Goal: Transaction & Acquisition: Purchase product/service

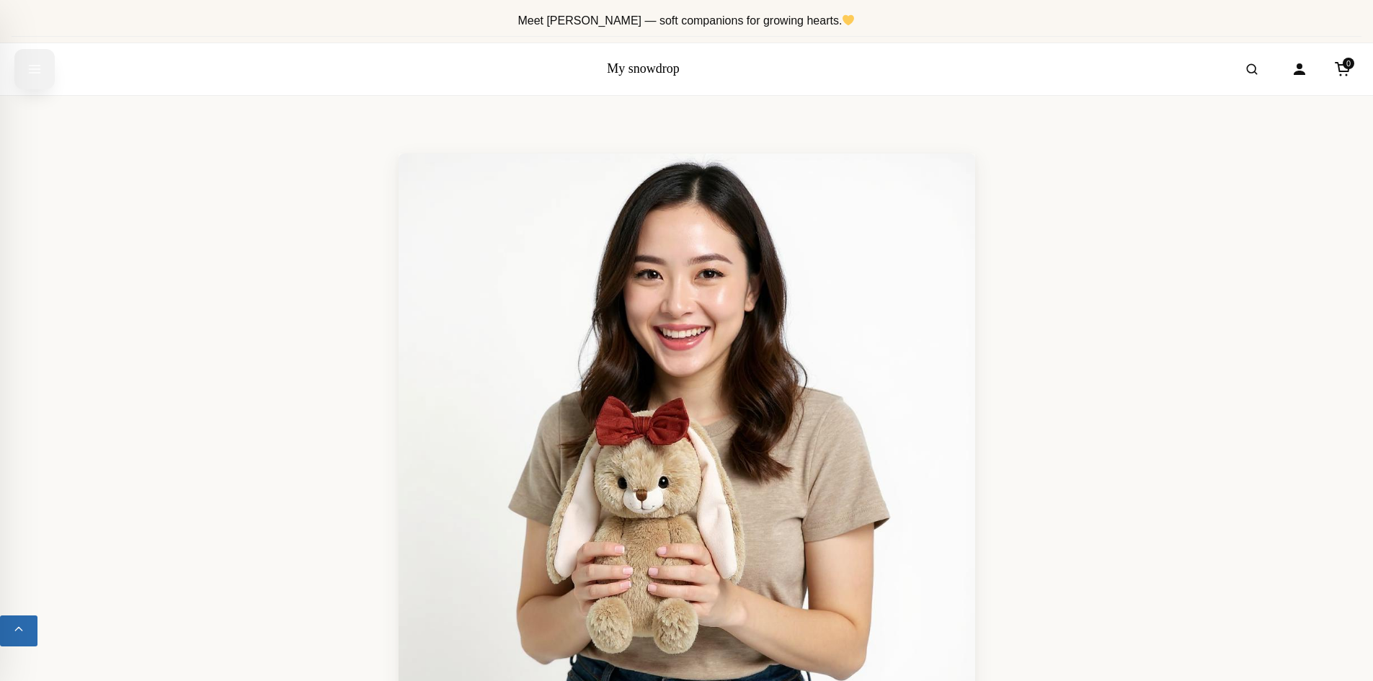
click at [36, 71] on icon "Open menu" at bounding box center [34, 69] width 14 height 26
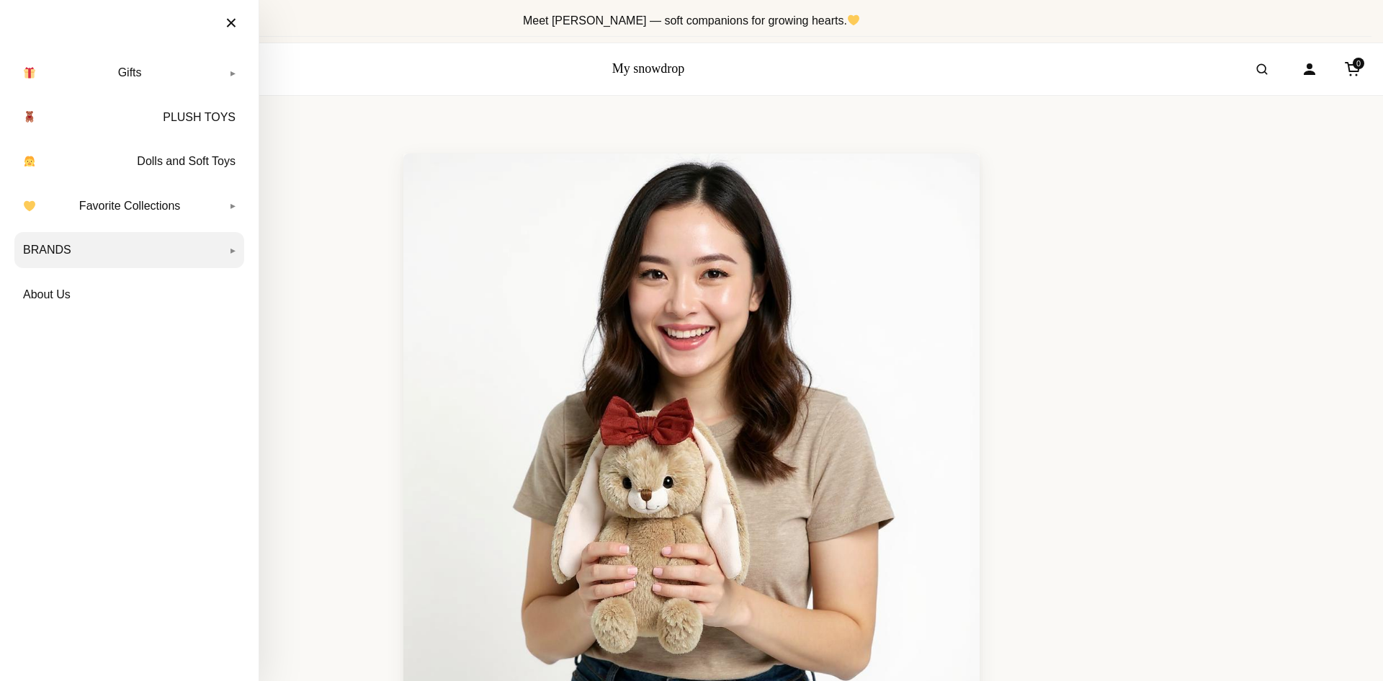
click at [74, 250] on link "BRANDS" at bounding box center [129, 250] width 230 height 36
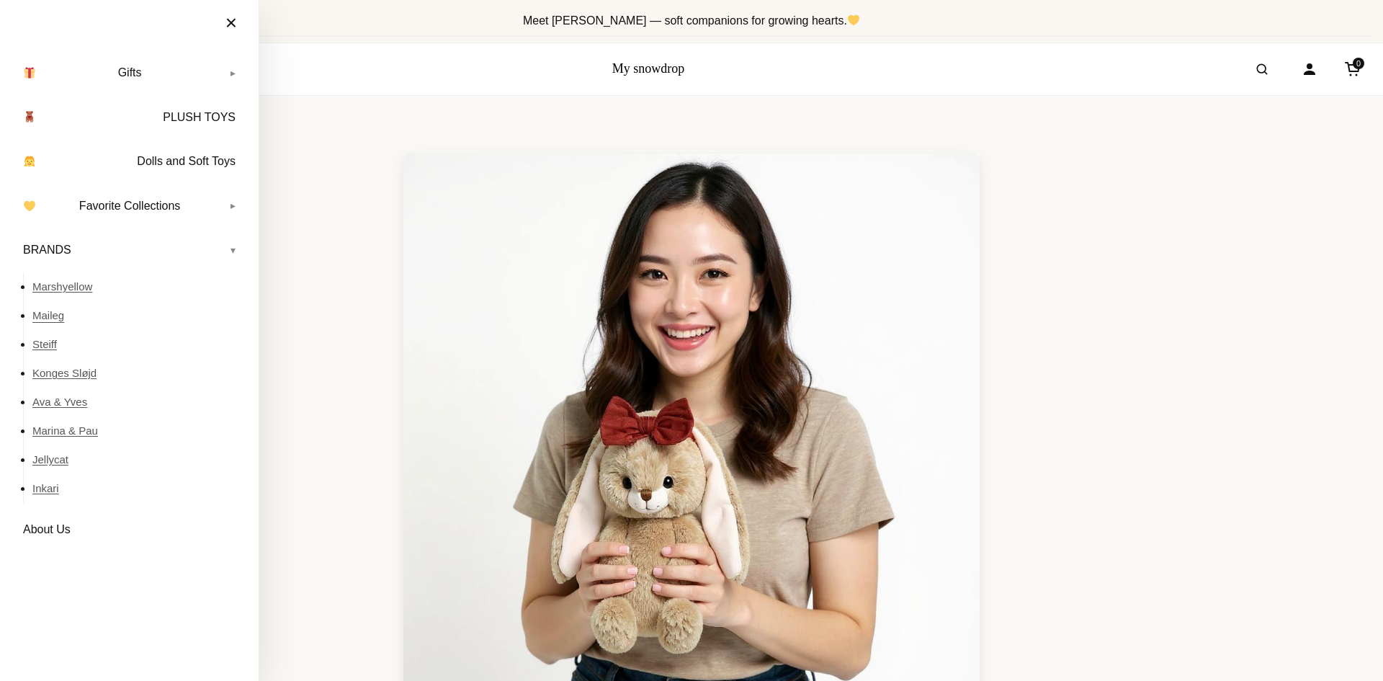
click at [61, 319] on link "Maileg" at bounding box center [138, 315] width 212 height 29
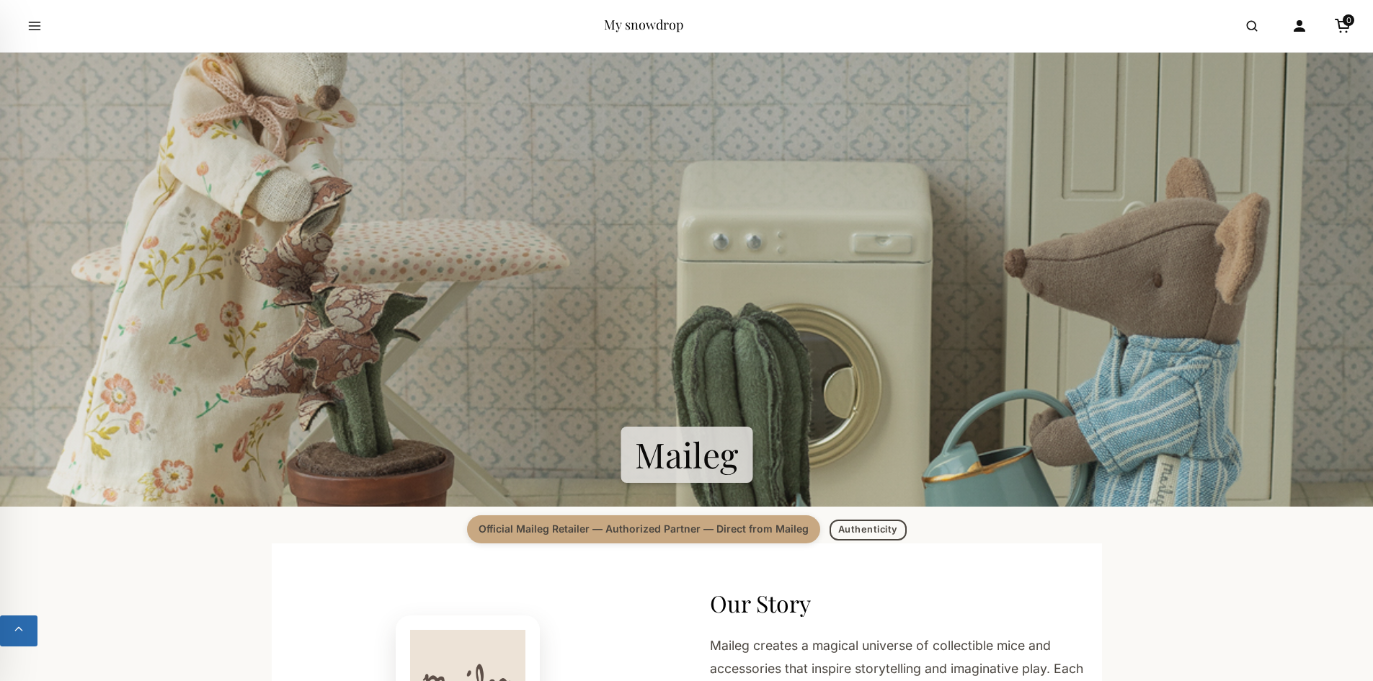
scroll to position [216, 0]
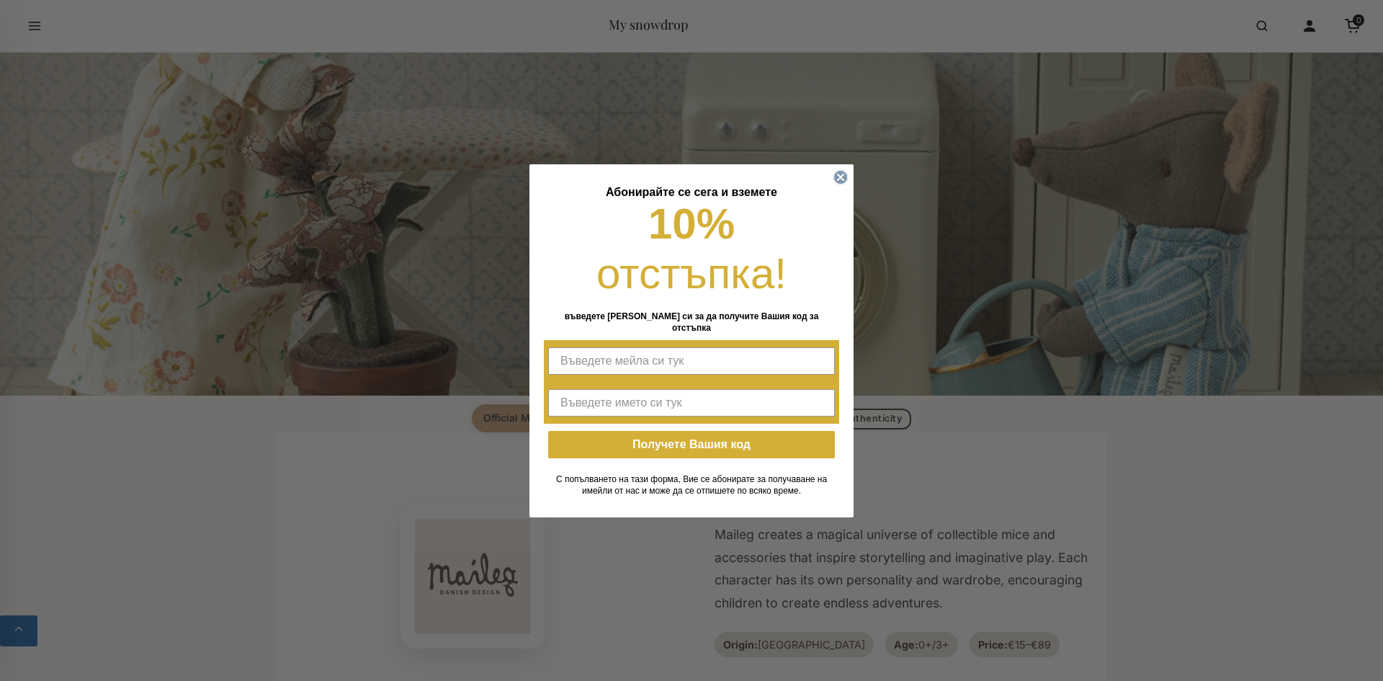
click at [846, 184] on circle "Close dialog" at bounding box center [841, 177] width 14 height 14
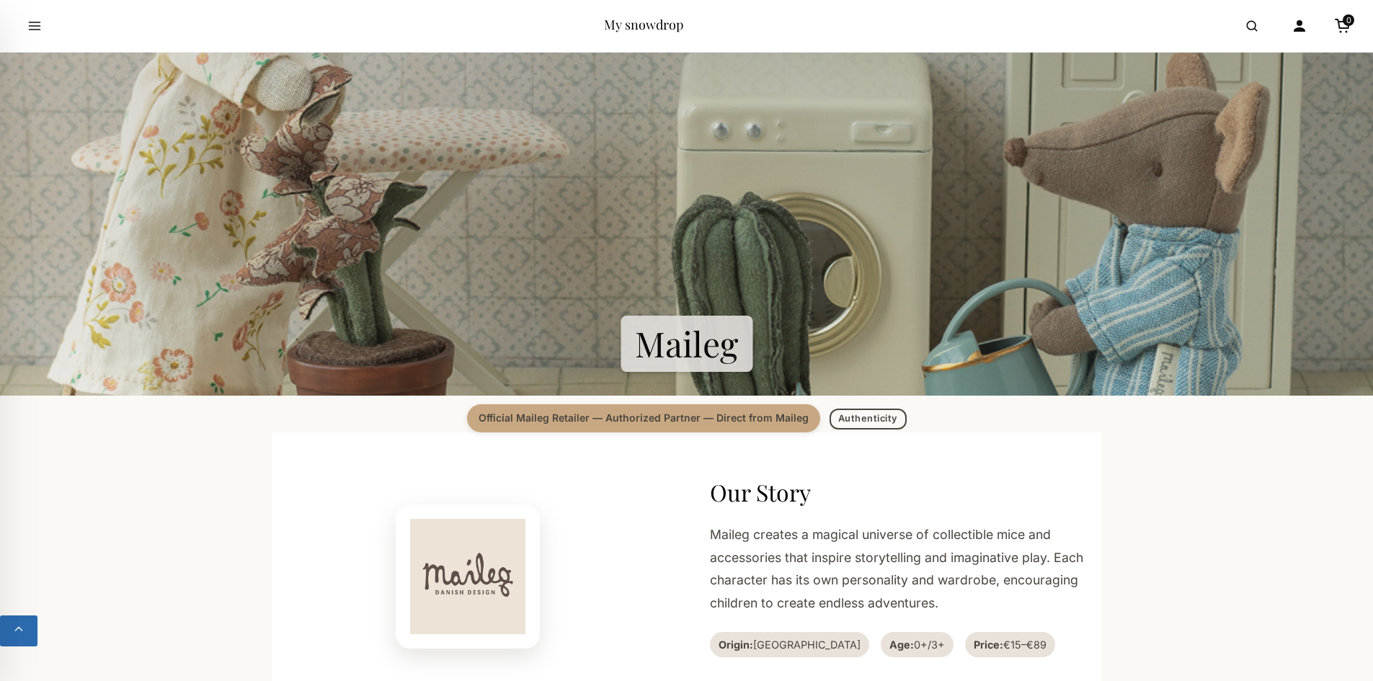
scroll to position [0, 0]
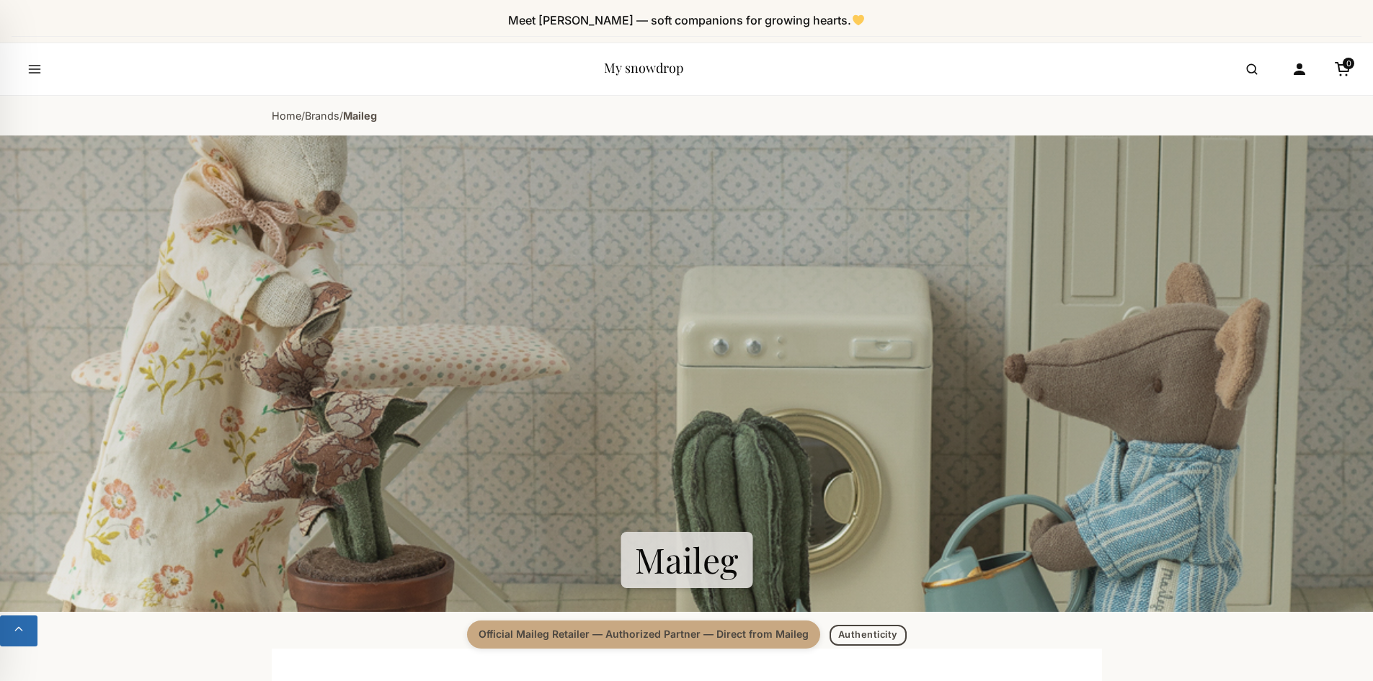
click at [643, 68] on link "My snowdrop" at bounding box center [643, 67] width 79 height 17
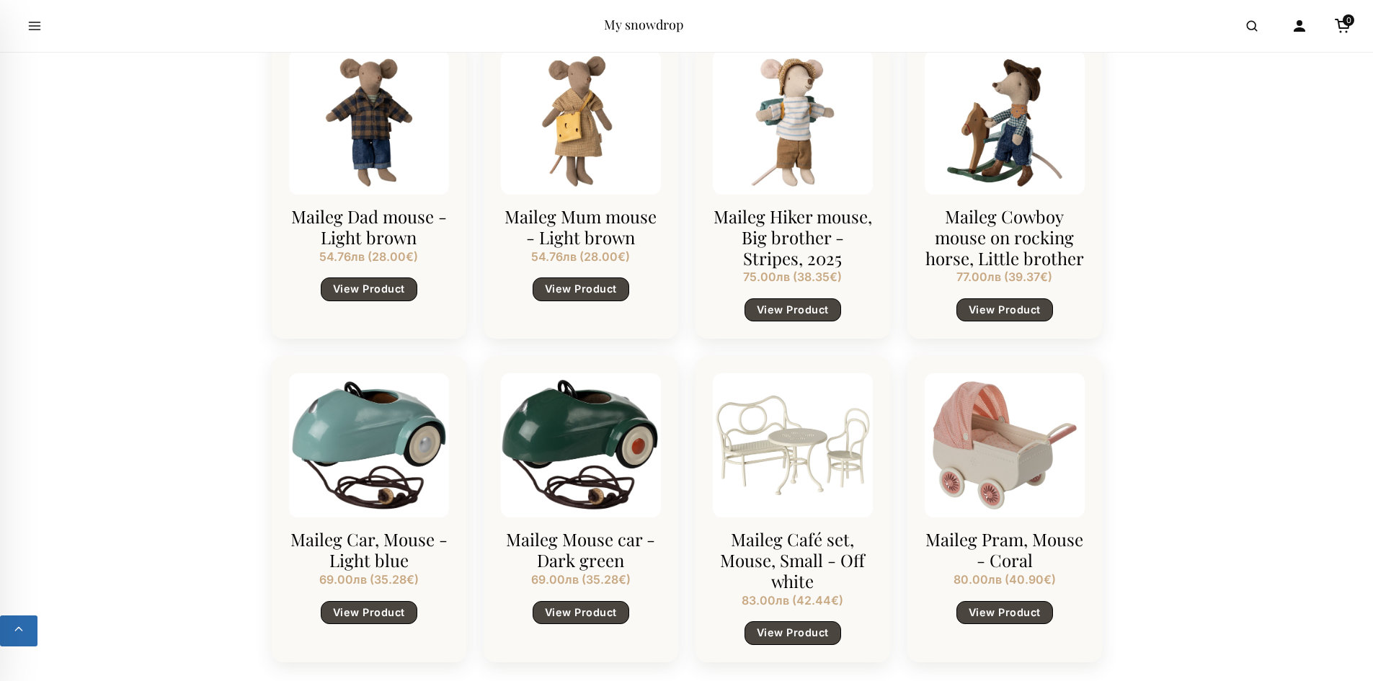
scroll to position [1585, 0]
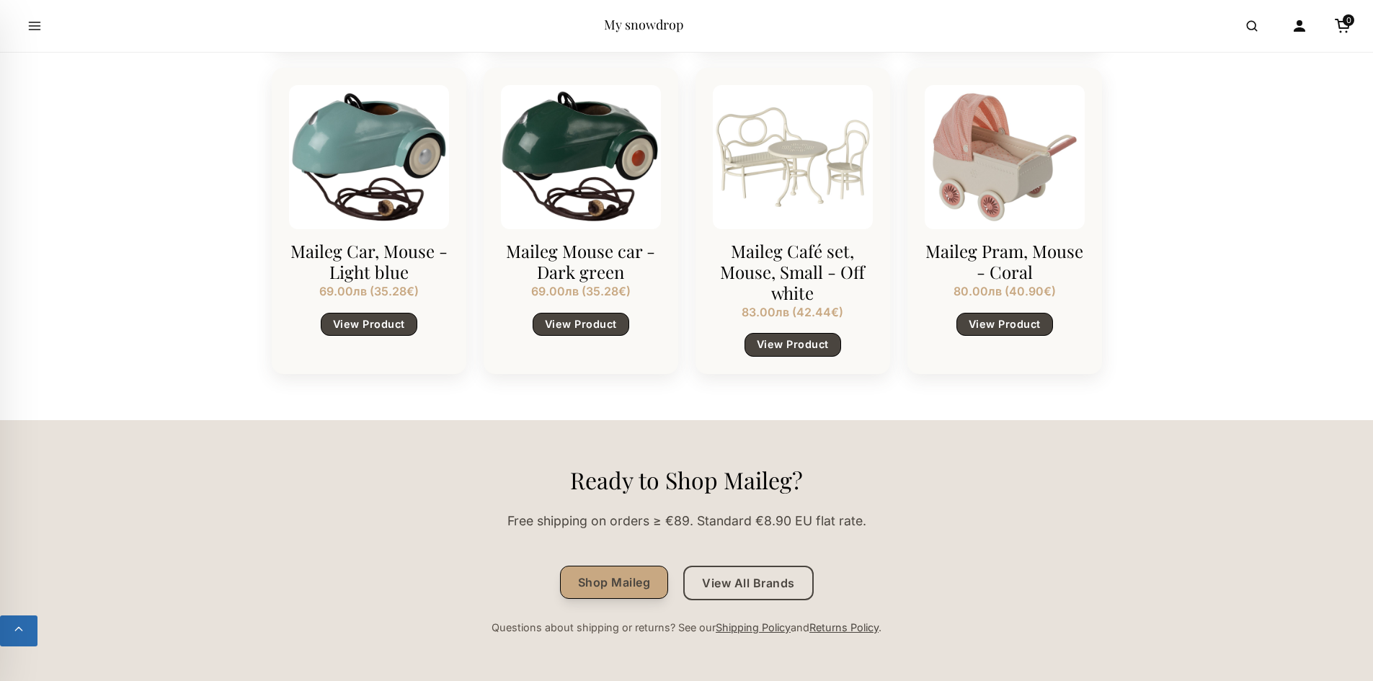
click at [589, 576] on link "Shop Maileg" at bounding box center [614, 582] width 109 height 33
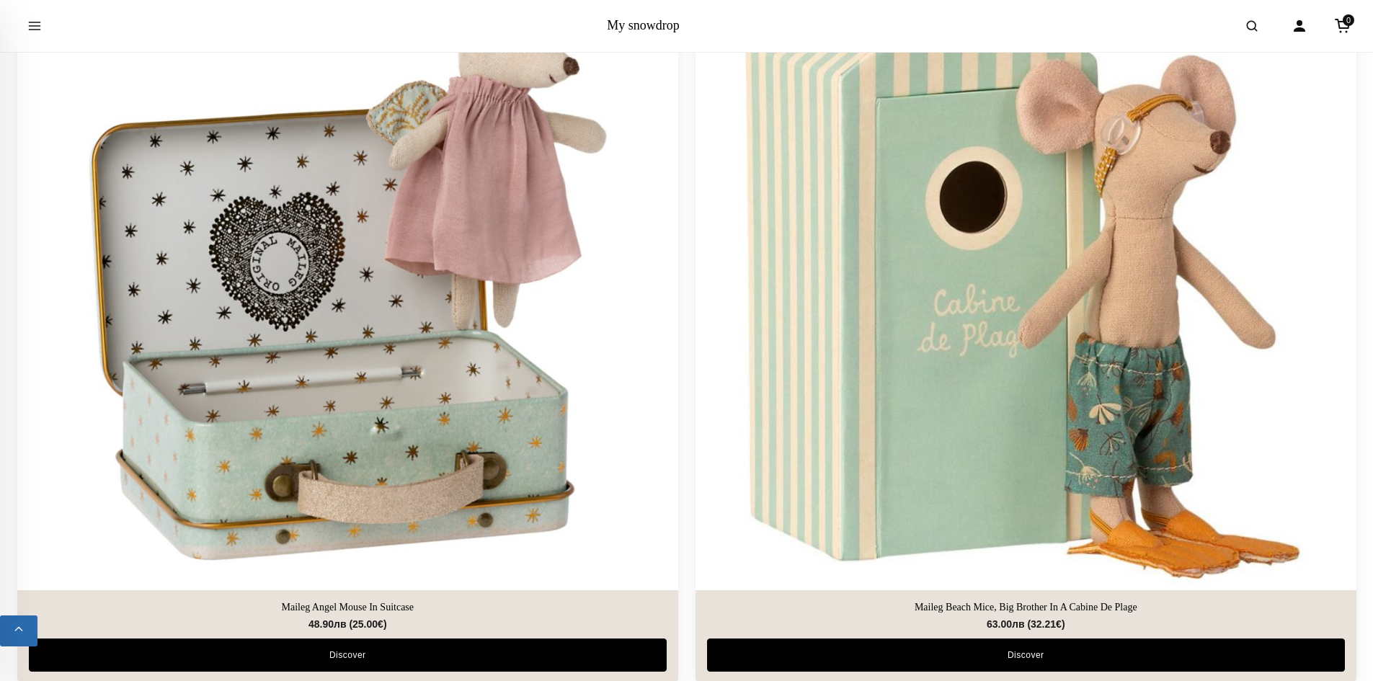
scroll to position [793, 0]
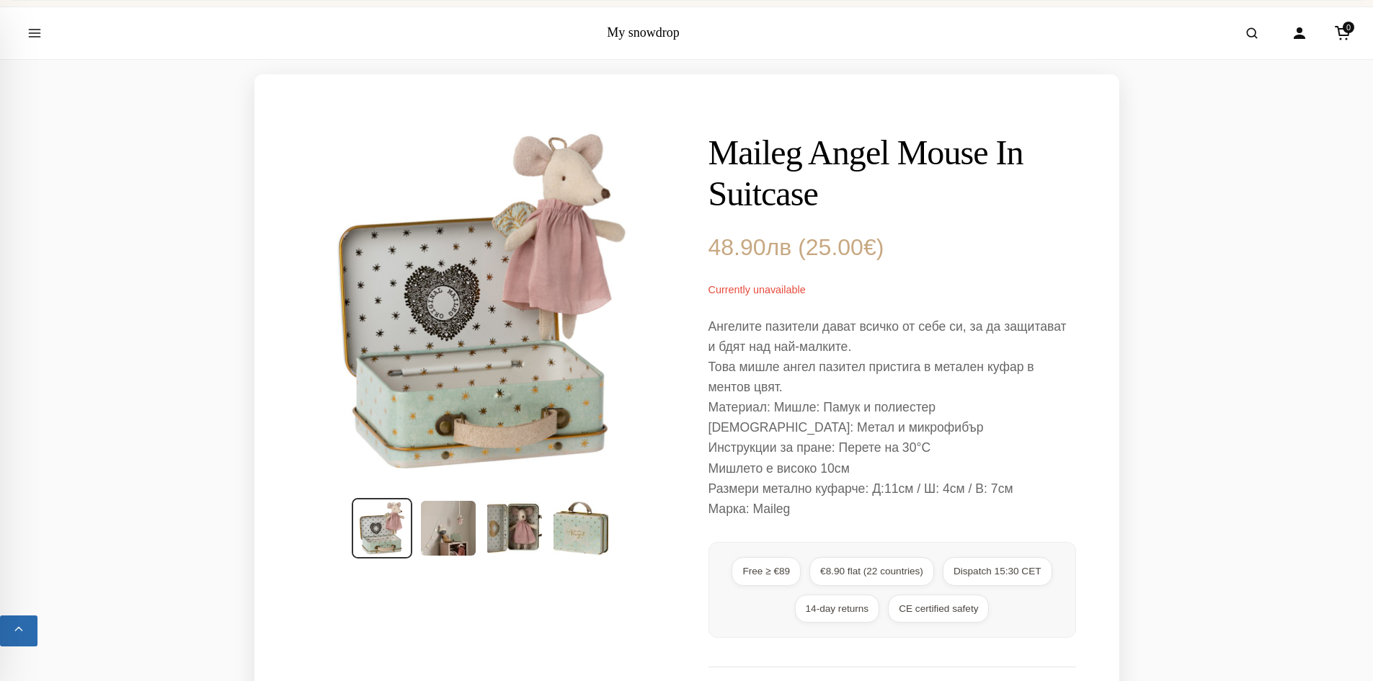
scroll to position [72, 0]
